Goal: Navigation & Orientation: Find specific page/section

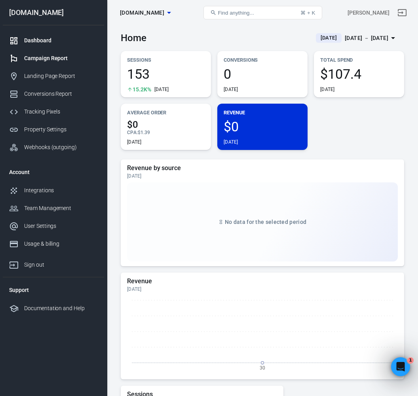
click at [53, 64] on link "Campaign Report" at bounding box center [53, 58] width 101 height 18
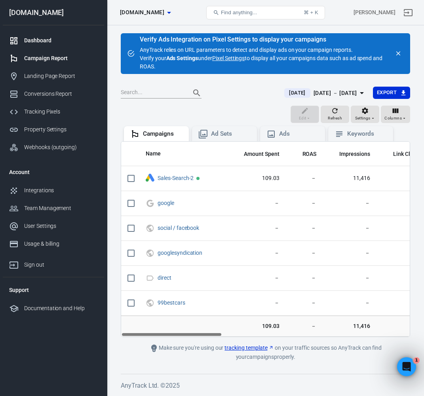
click at [41, 38] on div "Dashboard" at bounding box center [61, 40] width 74 height 8
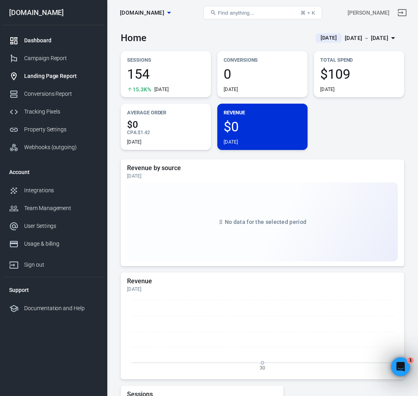
click at [61, 78] on div "Landing Page Report" at bounding box center [61, 76] width 74 height 8
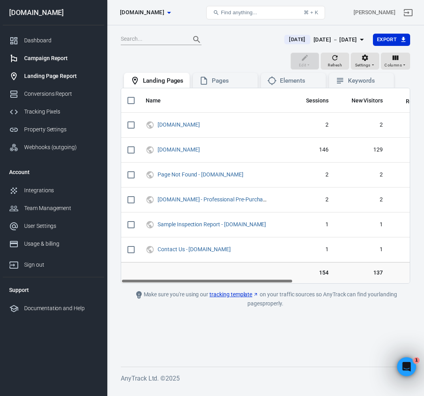
click at [52, 60] on div "Campaign Report" at bounding box center [61, 58] width 74 height 8
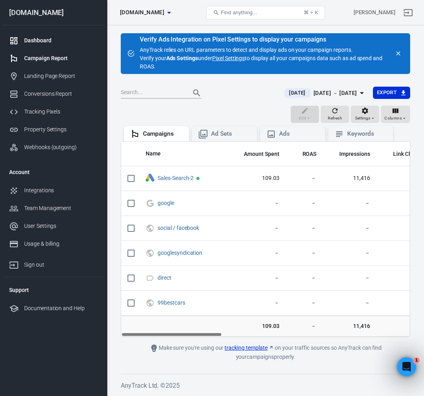
click at [45, 44] on div "Dashboard" at bounding box center [61, 40] width 74 height 8
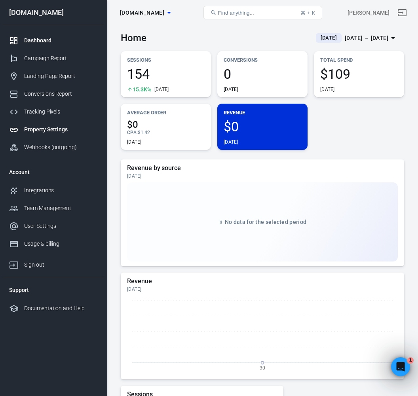
click at [55, 132] on div "Property Settings" at bounding box center [61, 129] width 74 height 8
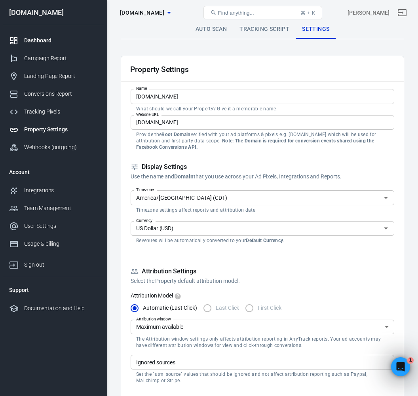
click at [51, 41] on div "Dashboard" at bounding box center [61, 40] width 74 height 8
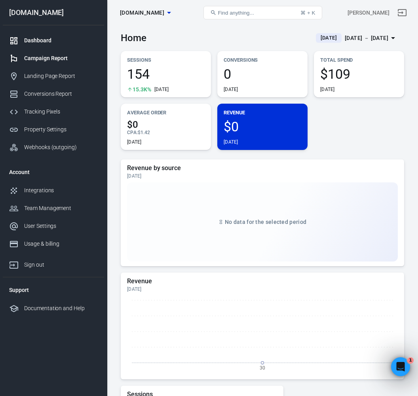
click at [47, 61] on div "Campaign Report" at bounding box center [61, 58] width 74 height 8
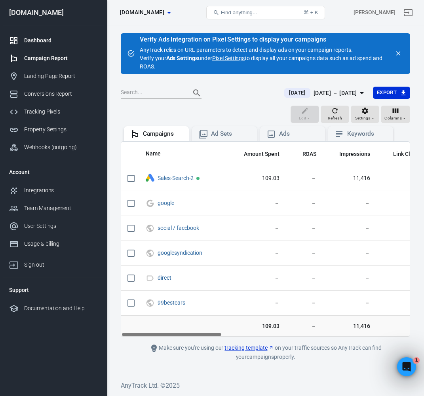
click at [37, 42] on div "Dashboard" at bounding box center [61, 40] width 74 height 8
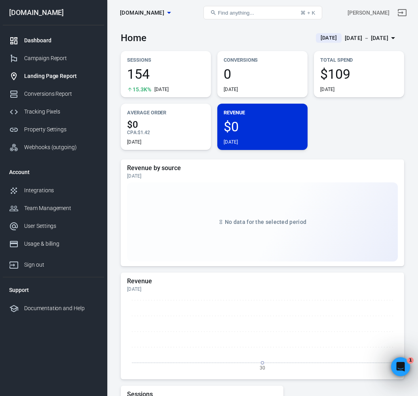
click at [51, 74] on div "Landing Page Report" at bounding box center [61, 76] width 74 height 8
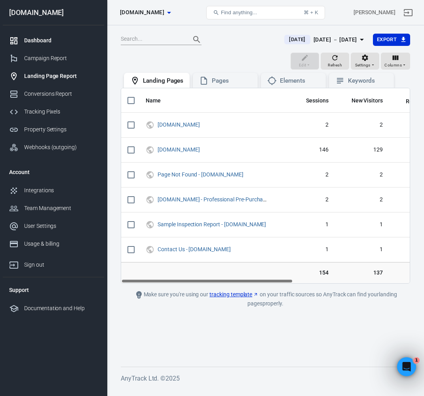
click at [40, 38] on div "Dashboard" at bounding box center [61, 40] width 74 height 8
